Goal: Find specific page/section: Find specific page/section

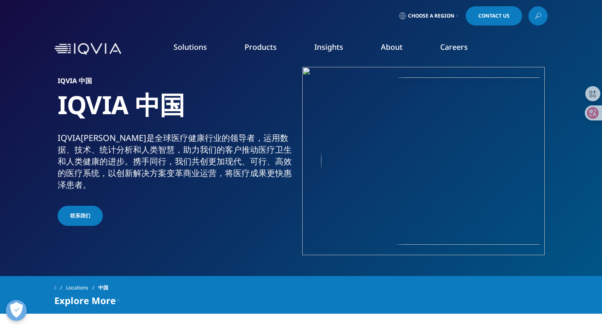
click at [427, 15] on span "Choose a Region" at bounding box center [431, 16] width 46 height 7
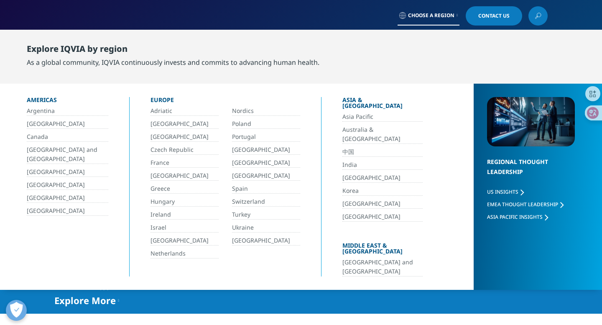
click at [359, 147] on link "中国" at bounding box center [382, 152] width 80 height 10
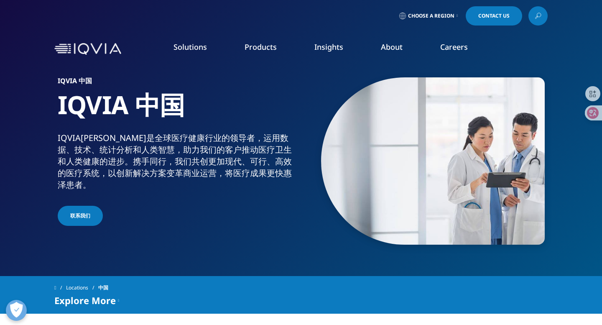
click at [447, 14] on span "Choose a Region" at bounding box center [431, 16] width 46 height 7
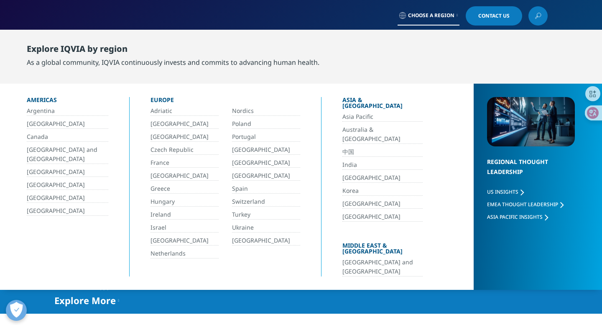
click at [354, 147] on link "中国" at bounding box center [382, 152] width 80 height 10
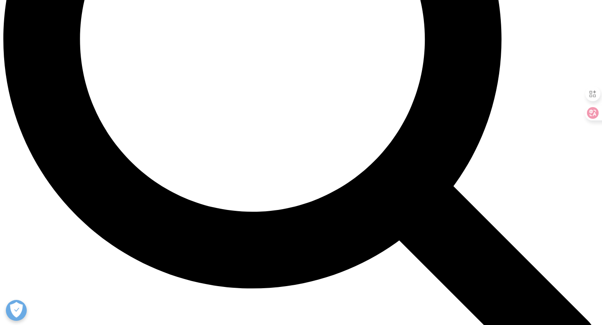
scroll to position [820, 0]
